Goal: Task Accomplishment & Management: Complete application form

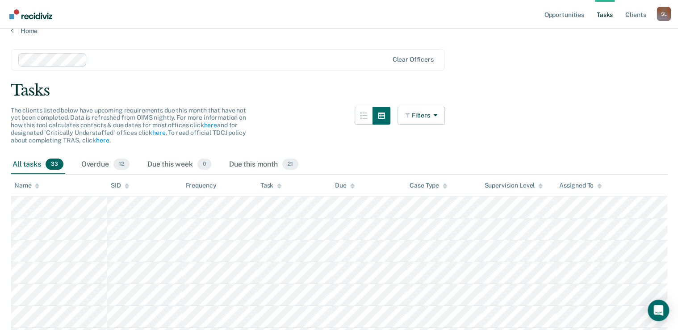
scroll to position [36, 0]
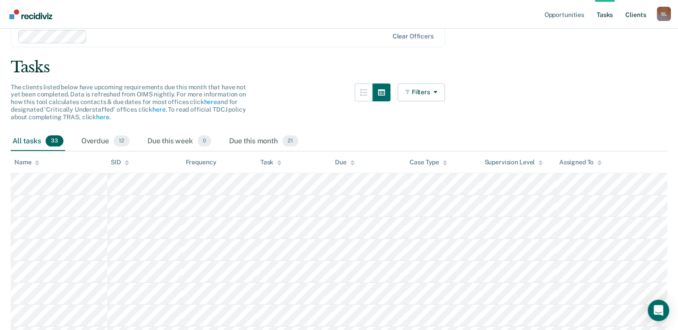
click at [632, 19] on link "Client s" at bounding box center [635, 14] width 24 height 29
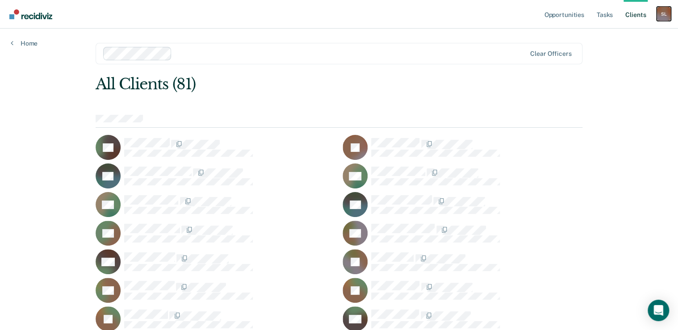
click at [668, 14] on div "S L" at bounding box center [663, 14] width 14 height 14
click at [573, 10] on link "Opportunities" at bounding box center [563, 14] width 43 height 29
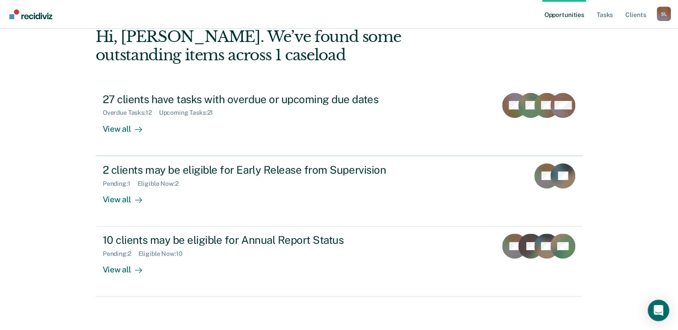
scroll to position [49, 0]
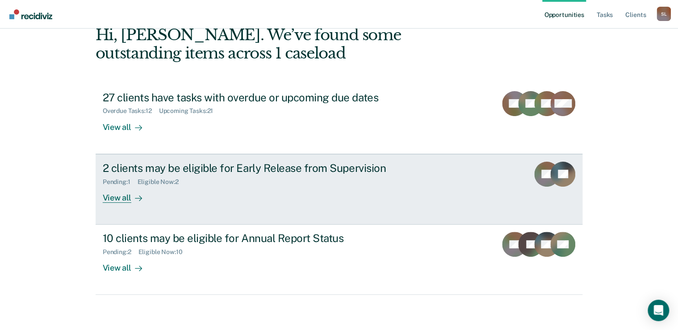
click at [263, 179] on div "Pending : 1 Eligible Now : 2" at bounding box center [259, 180] width 313 height 11
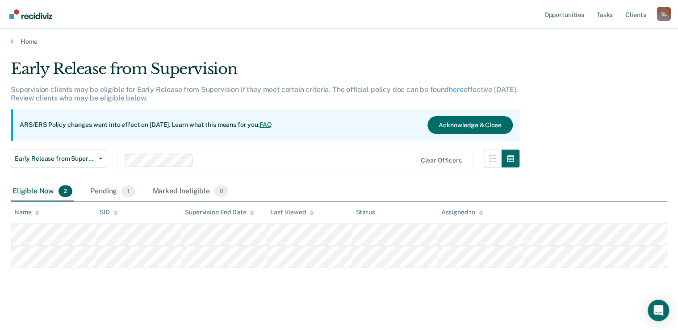
scroll to position [2, 0]
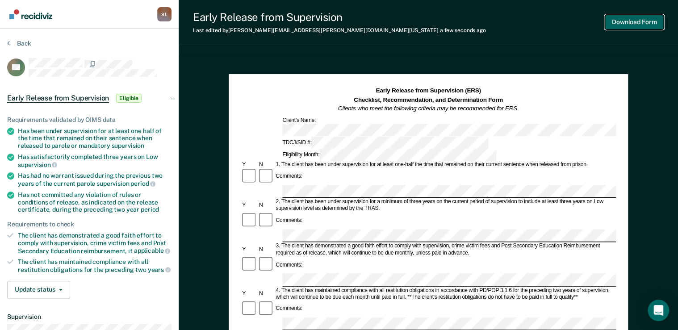
click at [606, 21] on button "Download Form" at bounding box center [634, 22] width 59 height 15
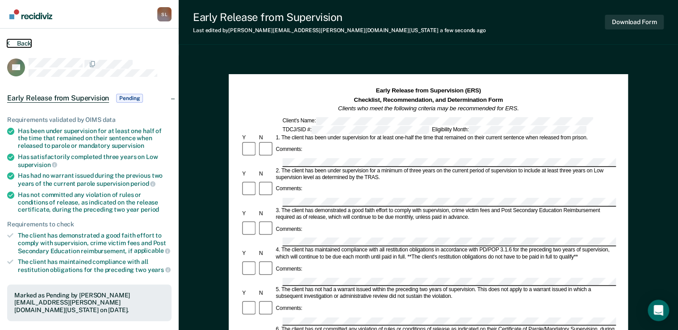
click at [15, 44] on button "Back" at bounding box center [19, 43] width 24 height 8
